Goal: Task Accomplishment & Management: Use online tool/utility

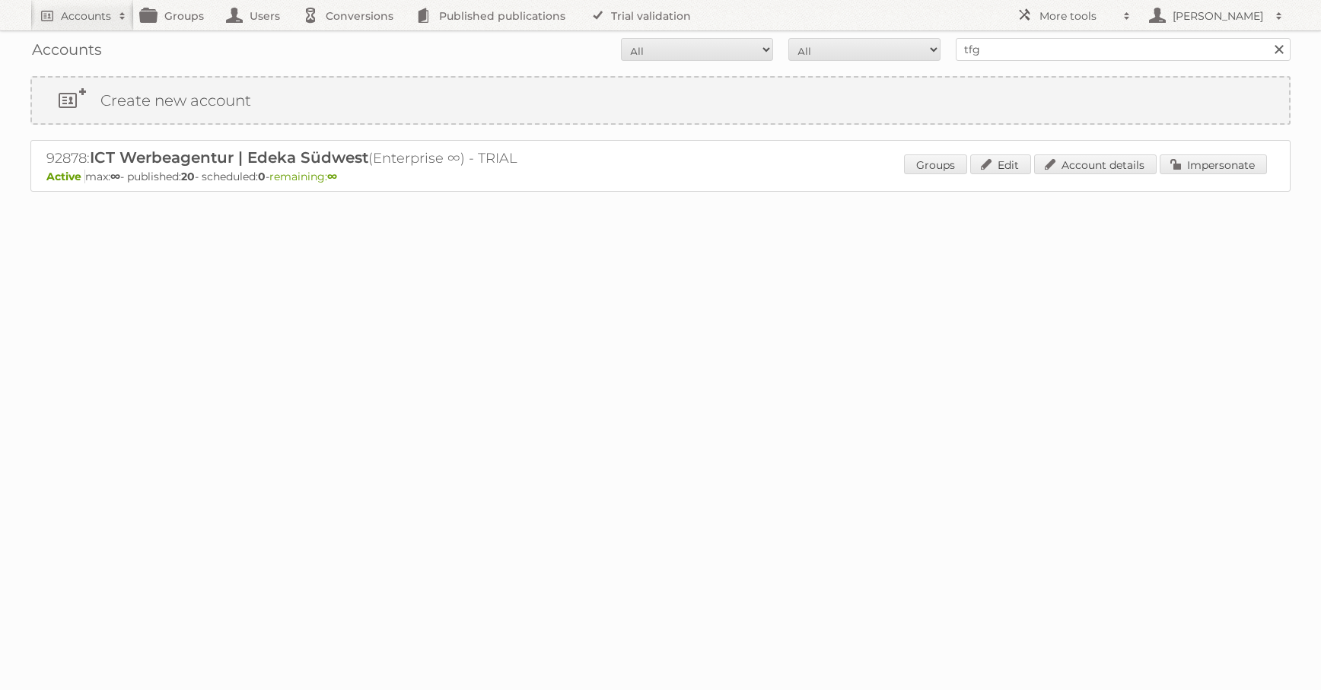
type input "TFG media"
click at [1267, 38] on input "Search" at bounding box center [1278, 49] width 23 height 23
click at [1208, 161] on link "Impersonate" at bounding box center [1213, 164] width 107 height 20
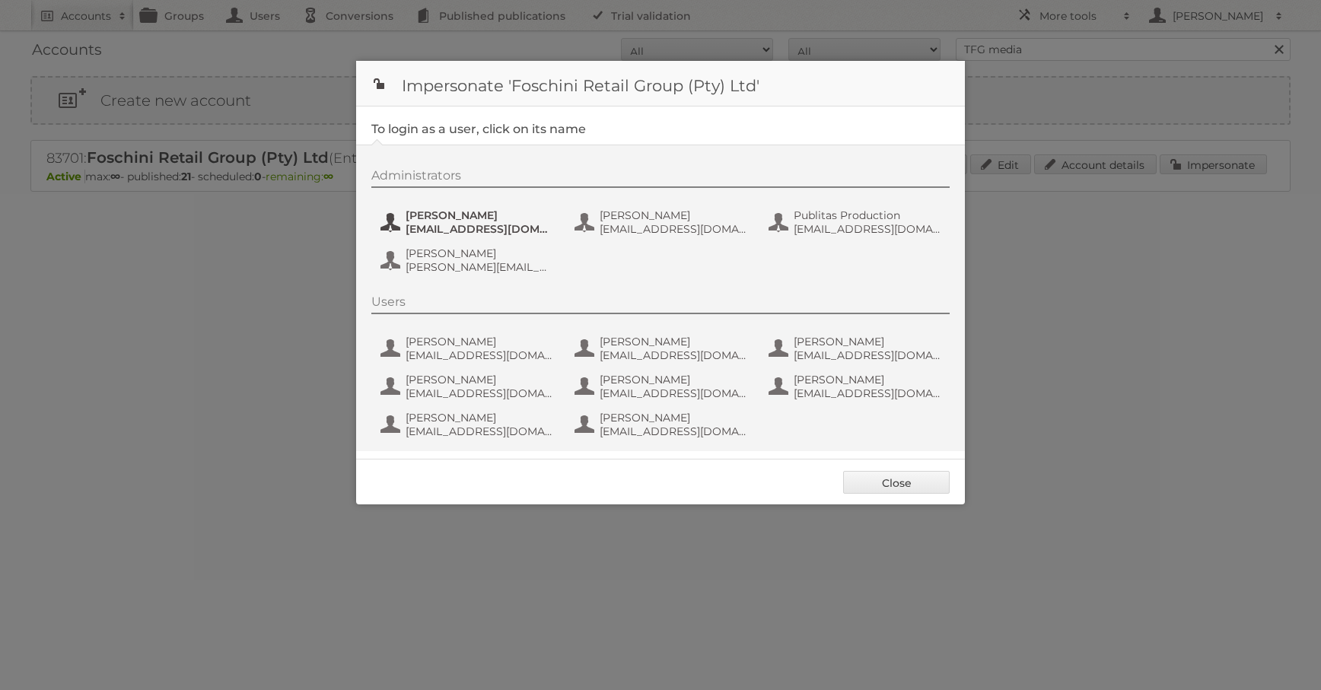
click at [432, 207] on button "[PERSON_NAME] [EMAIL_ADDRESS][DOMAIN_NAME]" at bounding box center [468, 222] width 179 height 30
